Goal: Find specific page/section: Find specific page/section

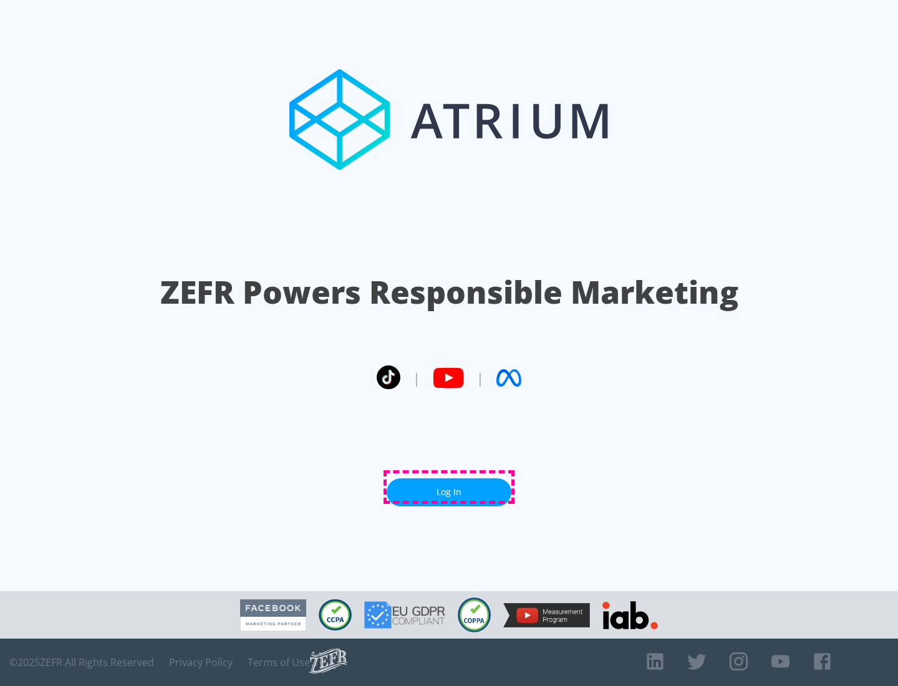
click at [449, 487] on link "Log In" at bounding box center [449, 493] width 125 height 28
